Goal: Task Accomplishment & Management: Use online tool/utility

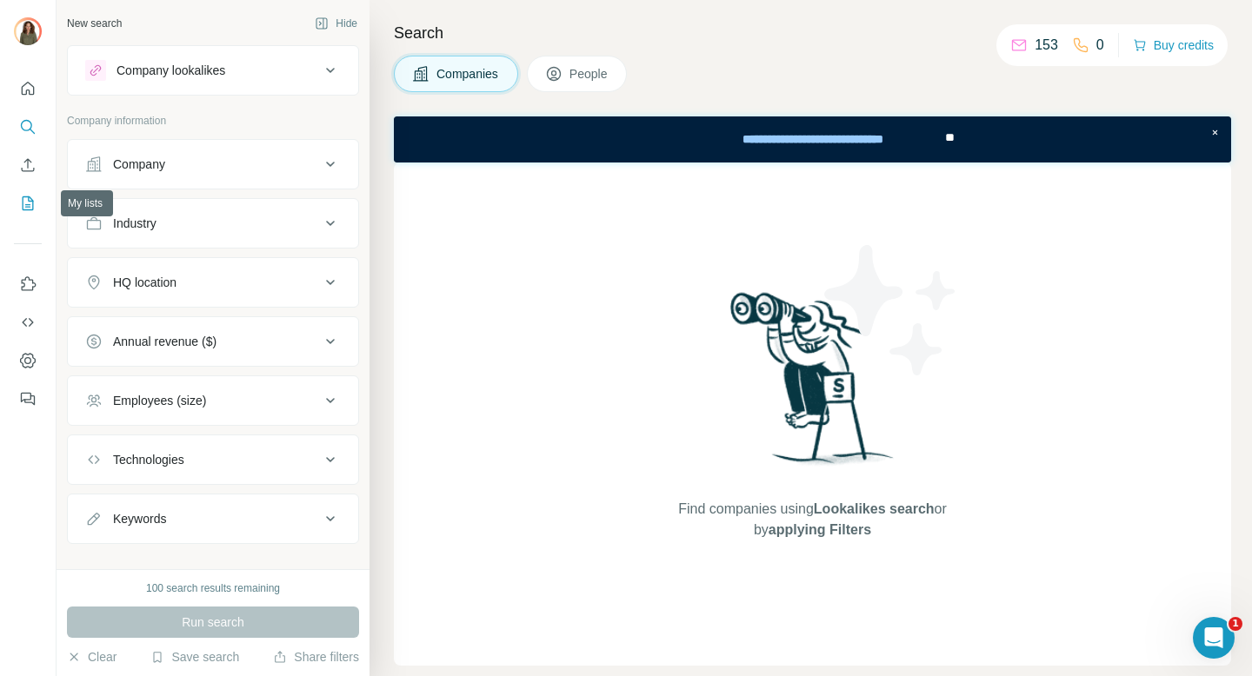
click at [27, 197] on icon "My lists" at bounding box center [27, 203] width 17 height 17
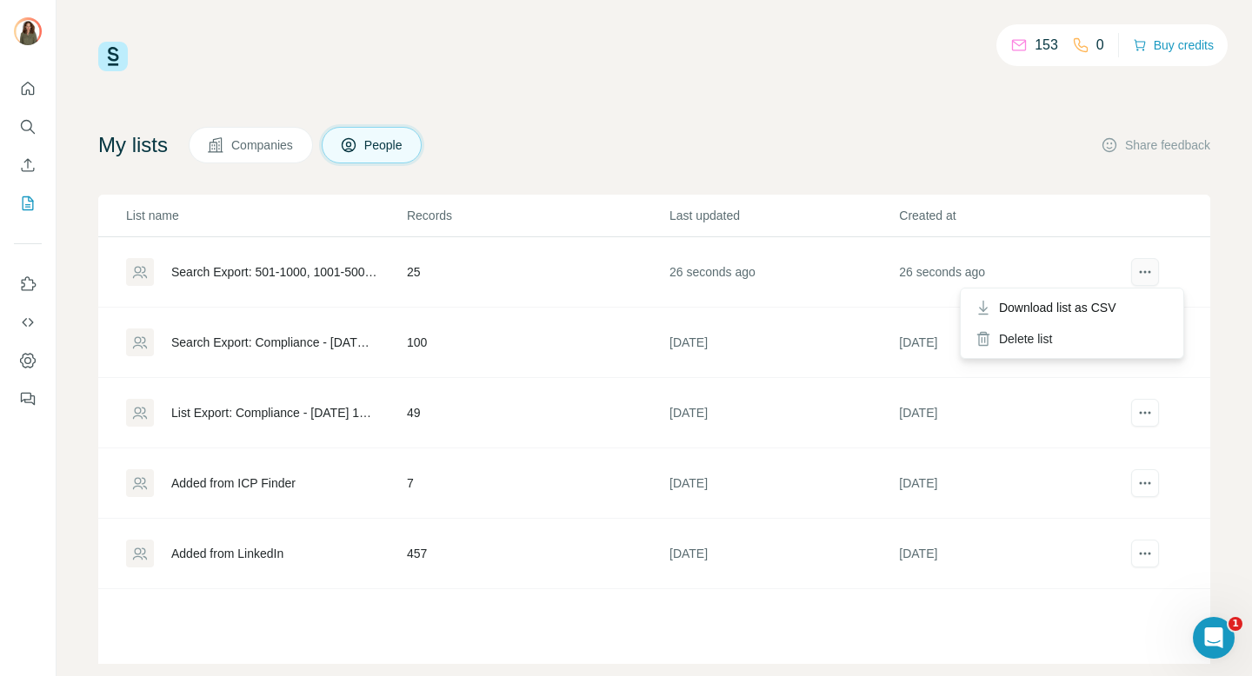
click at [1138, 268] on icon "actions" at bounding box center [1144, 271] width 17 height 17
click at [306, 270] on div "Search Export: 501-1000, 1001-5000, 5001-10,000, 10,000+, Formation, DRH, Learn…" at bounding box center [274, 271] width 206 height 17
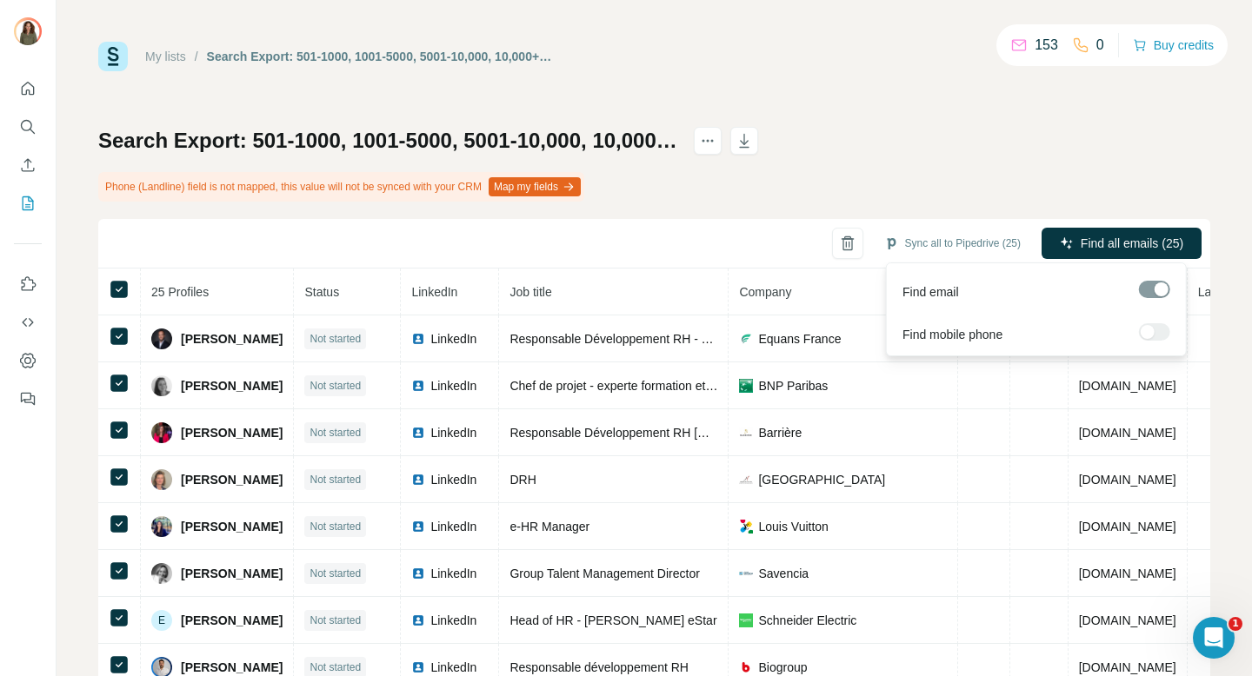
click at [1148, 290] on div at bounding box center [1154, 289] width 31 height 17
click at [1081, 244] on span "Find all emails (25)" at bounding box center [1132, 243] width 103 height 17
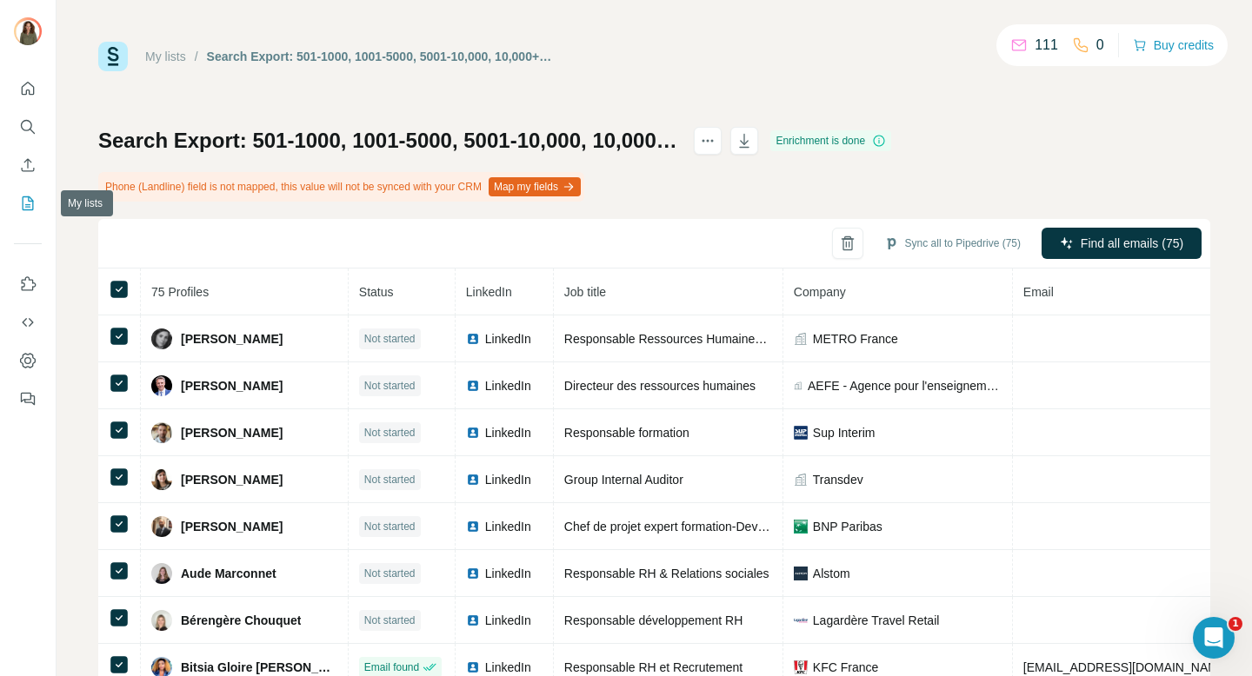
click at [35, 204] on icon "My lists" at bounding box center [27, 203] width 17 height 17
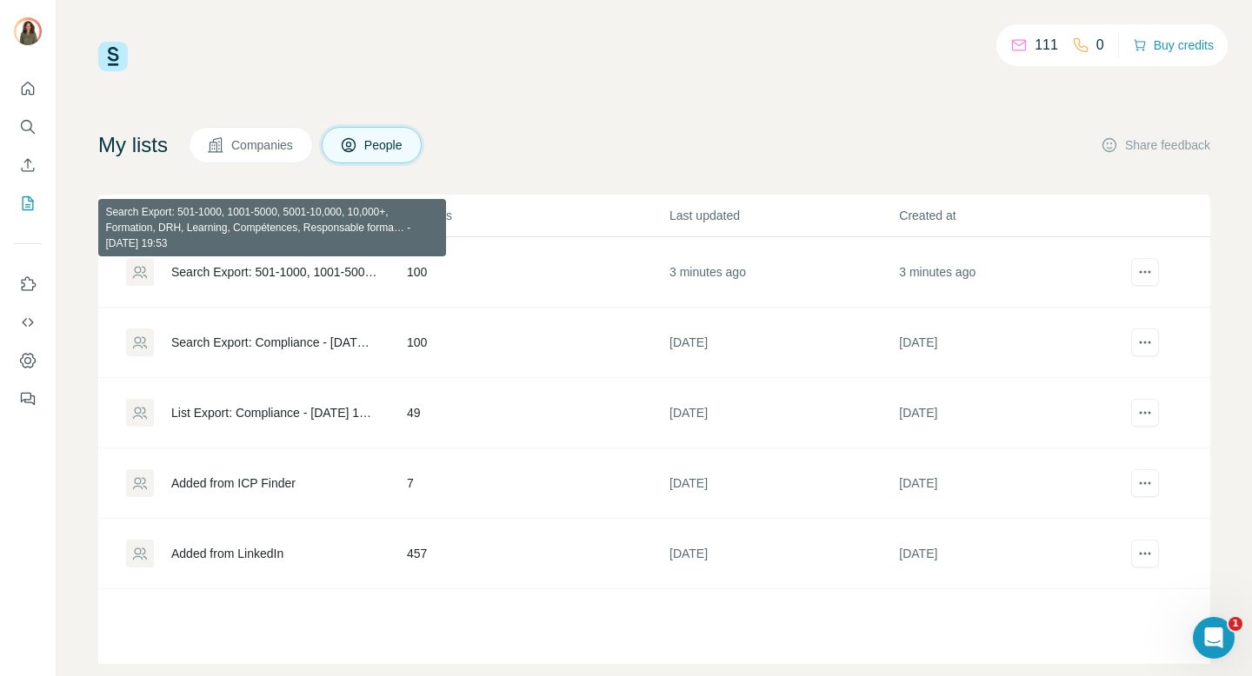
click at [284, 279] on div "Search Export: 501-1000, 1001-5000, 5001-10,000, 10,000+, Formation, DRH, Learn…" at bounding box center [274, 271] width 206 height 17
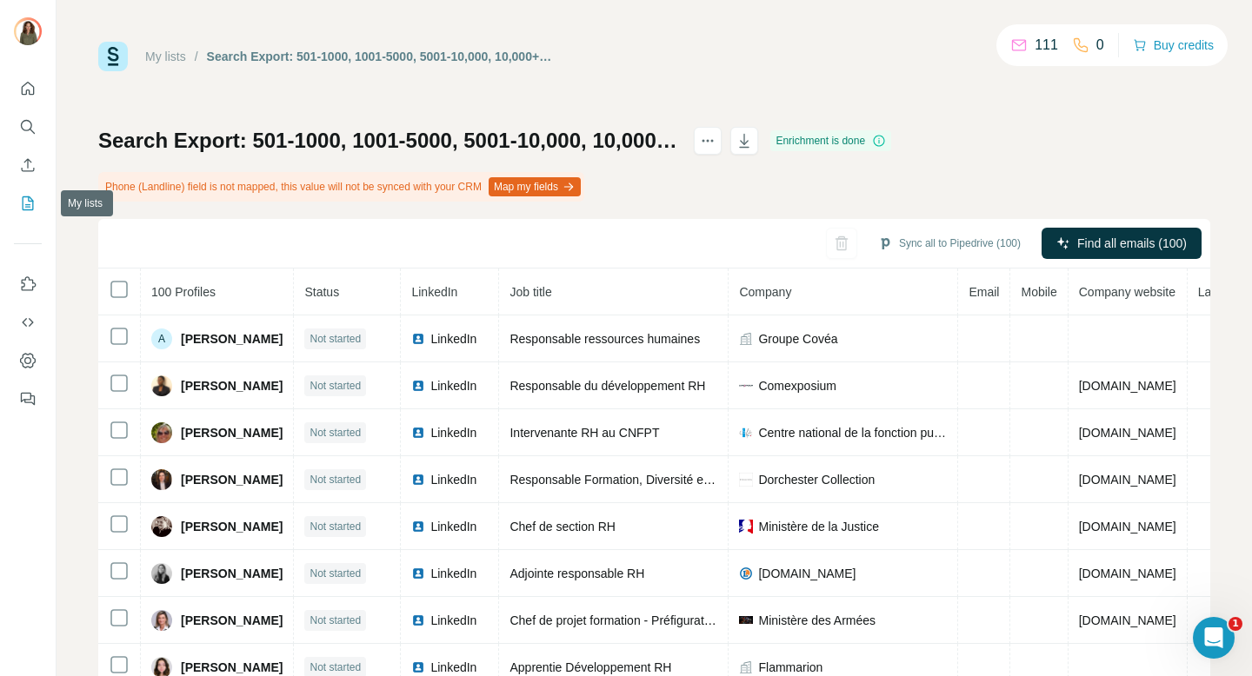
click at [32, 205] on icon "My lists" at bounding box center [27, 203] width 17 height 17
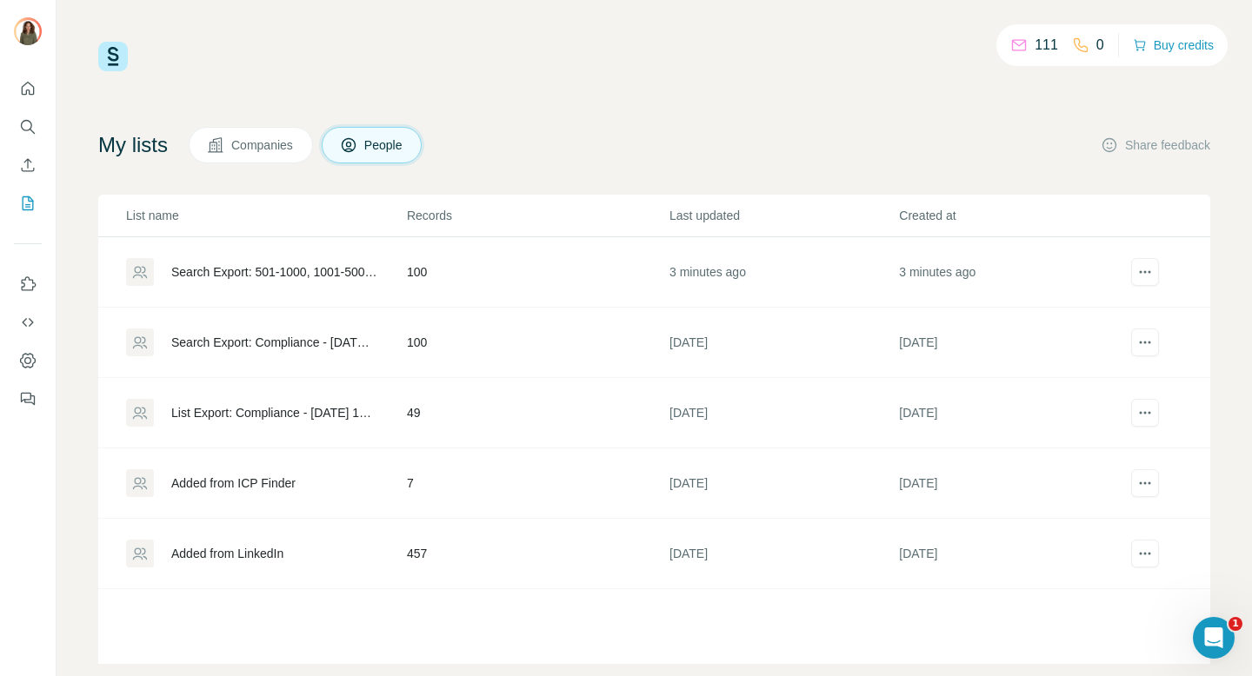
click at [258, 555] on div "Added from LinkedIn" at bounding box center [227, 553] width 112 height 17
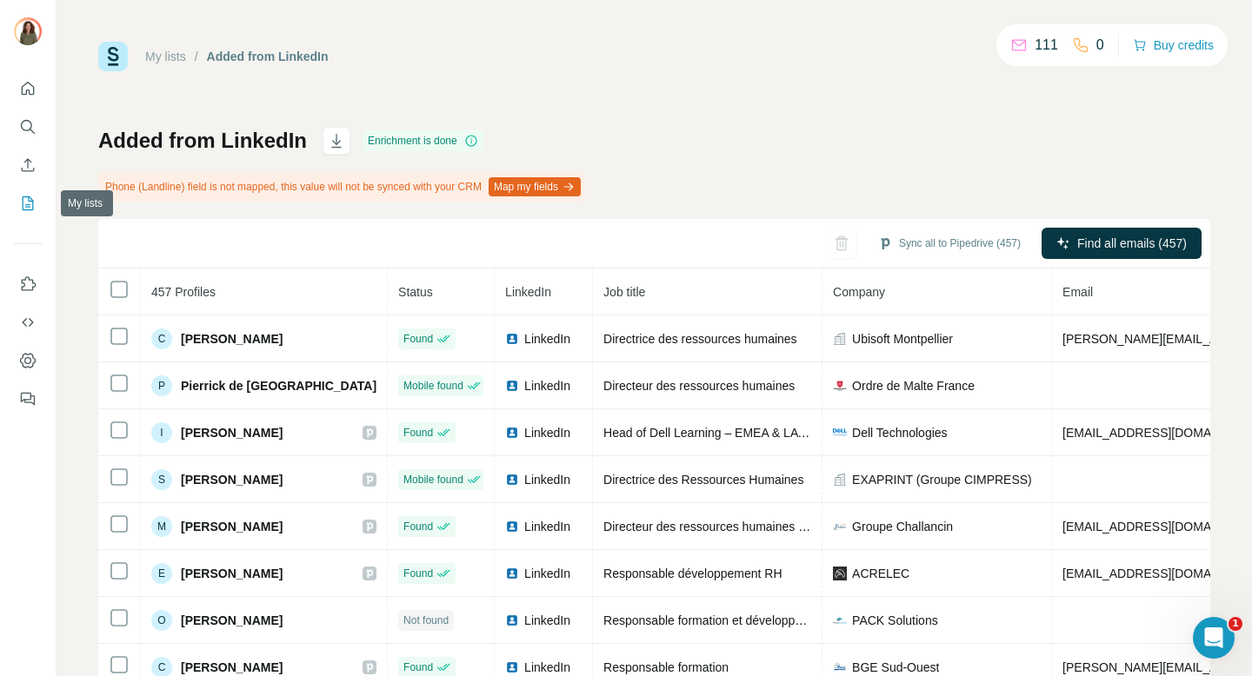
click at [29, 200] on icon "My lists" at bounding box center [29, 201] width 9 height 11
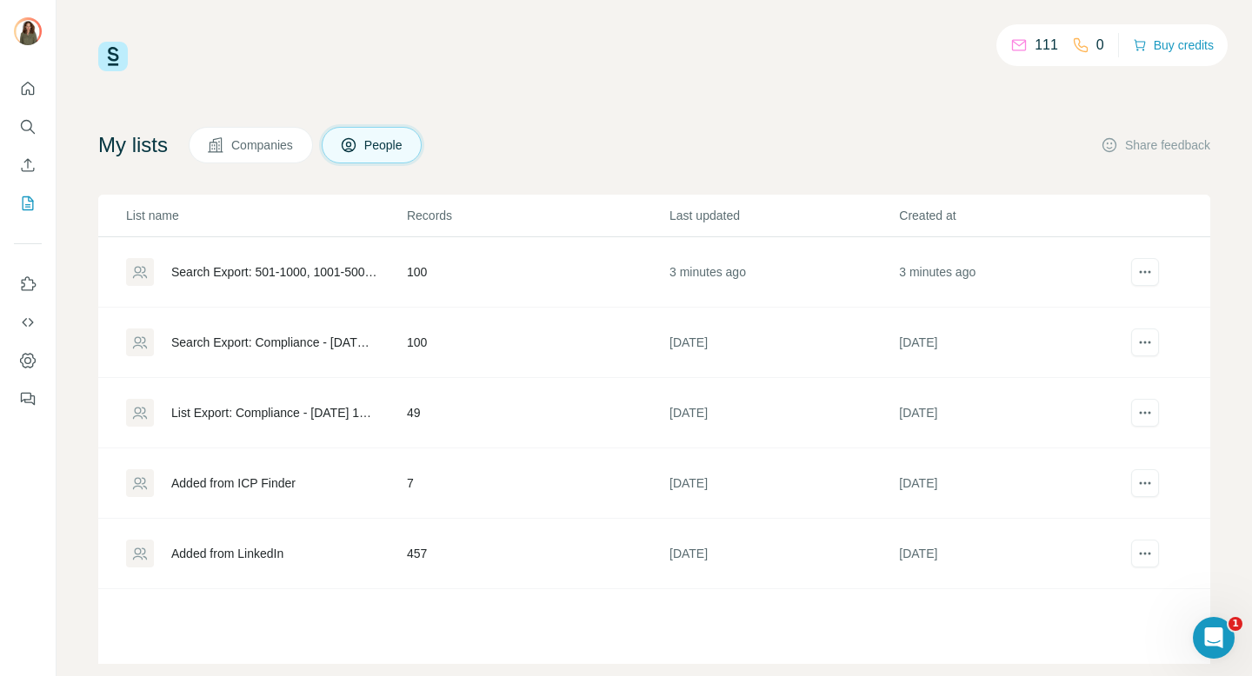
click at [331, 274] on div "Search Export: 501-1000, 1001-5000, 5001-10,000, 10,000+, Formation, DRH, Learn…" at bounding box center [274, 271] width 206 height 17
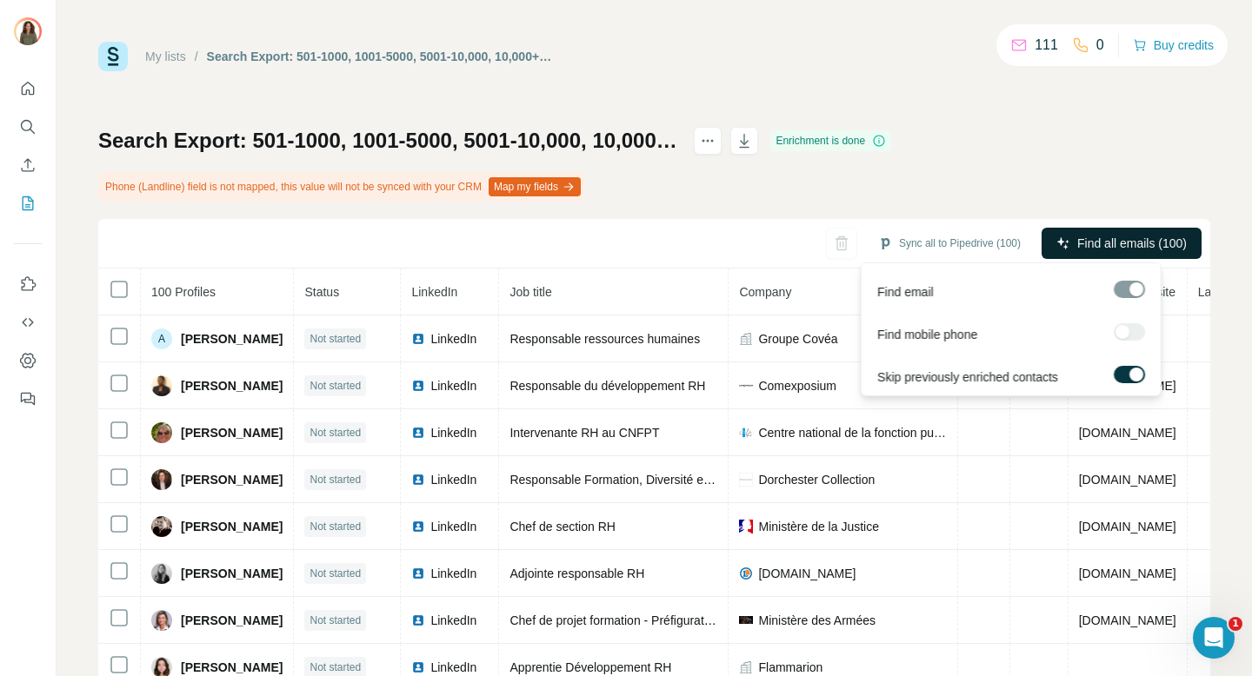
click at [1168, 243] on span "Find all emails (100)" at bounding box center [1132, 243] width 110 height 17
